Goal: Information Seeking & Learning: Stay updated

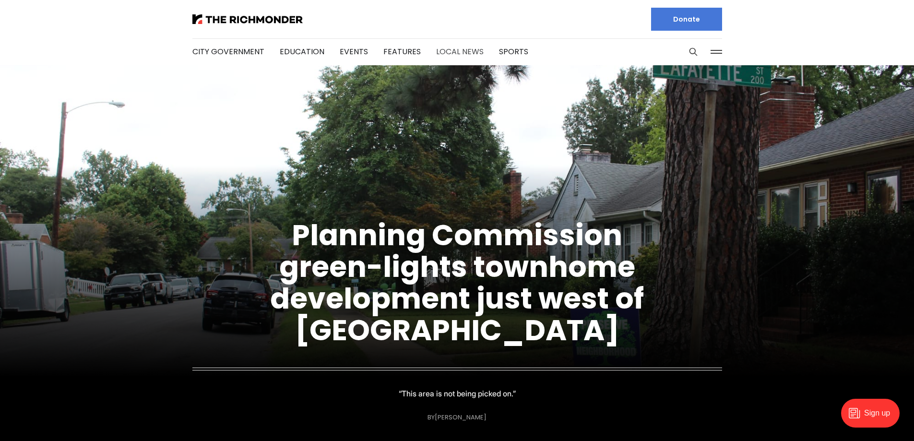
click at [453, 49] on link "Local News" at bounding box center [459, 51] width 47 height 11
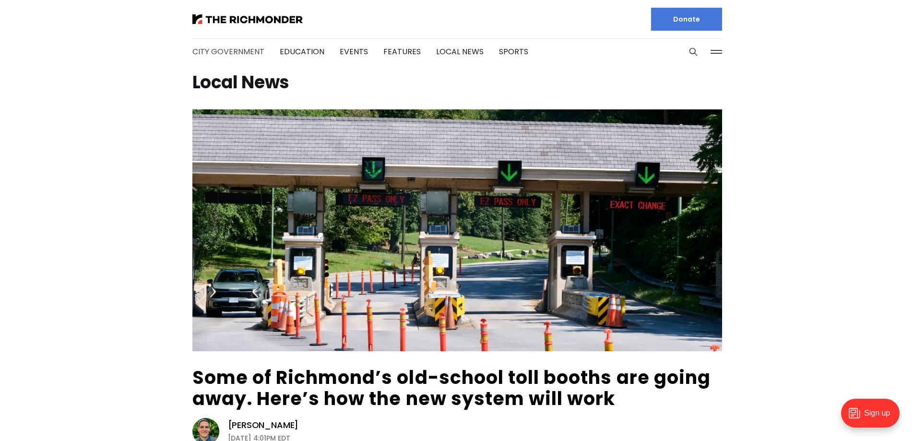
click at [244, 51] on link "City Government" at bounding box center [228, 51] width 72 height 11
